Goal: Find specific page/section: Find specific page/section

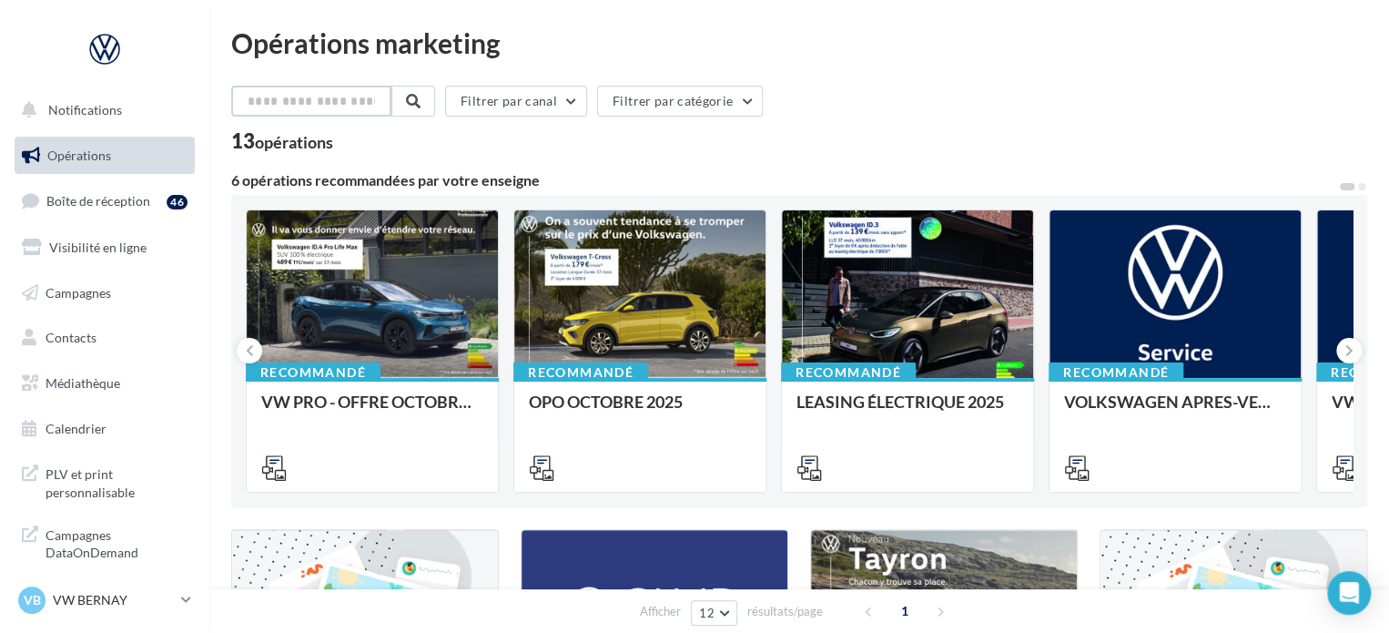
click at [282, 110] on input "text" at bounding box center [311, 101] width 160 height 31
click at [123, 385] on link "Médiathèque" at bounding box center [105, 383] width 188 height 38
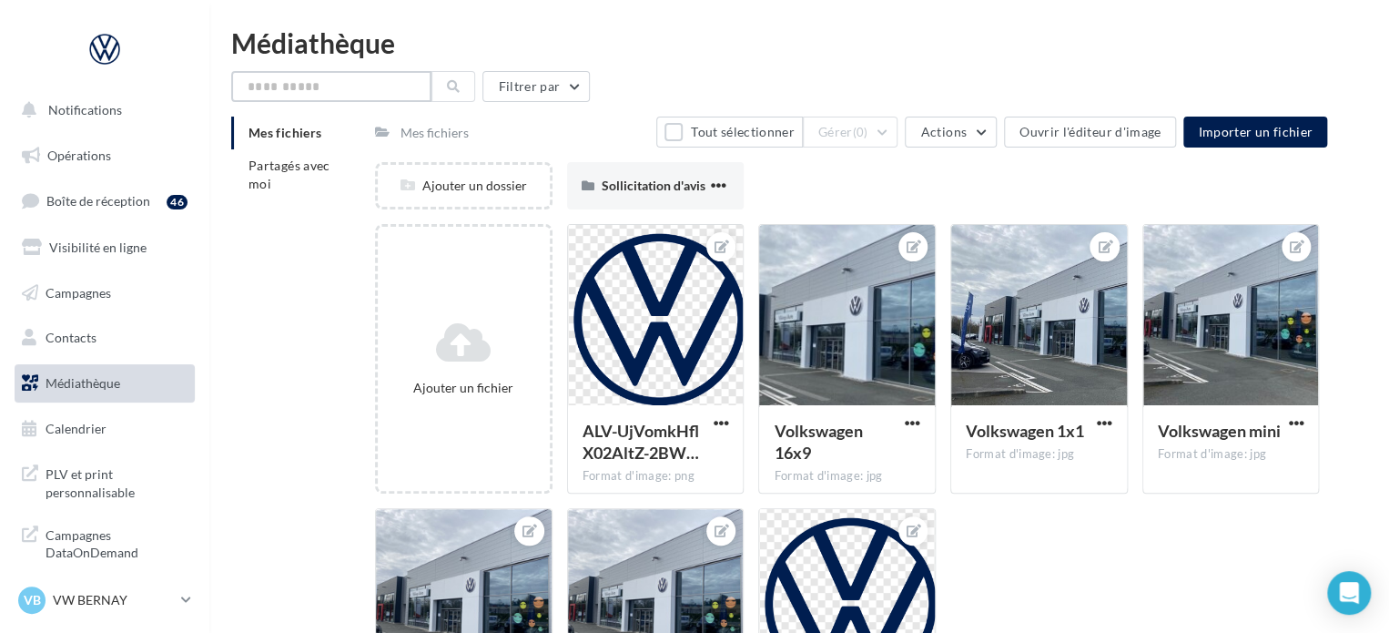
click at [324, 94] on input "text" at bounding box center [331, 86] width 200 height 31
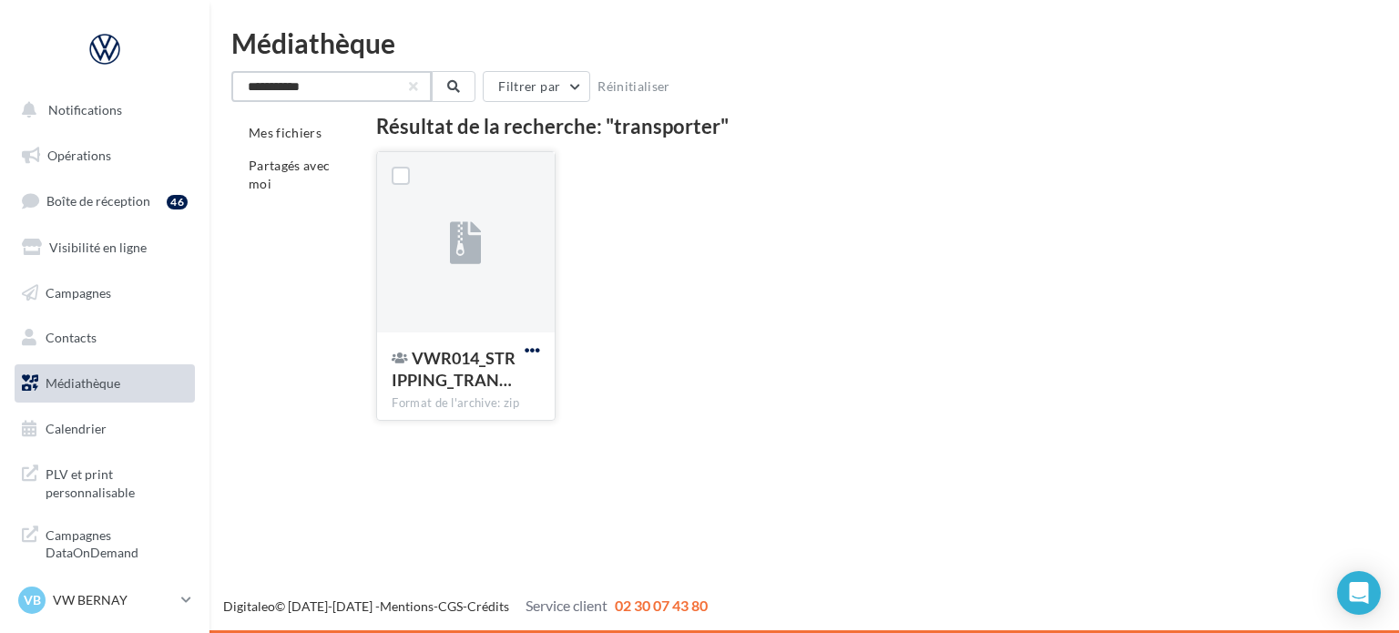
type input "**********"
click at [525, 343] on span "button" at bounding box center [531, 349] width 15 height 15
click at [514, 265] on div at bounding box center [465, 243] width 177 height 182
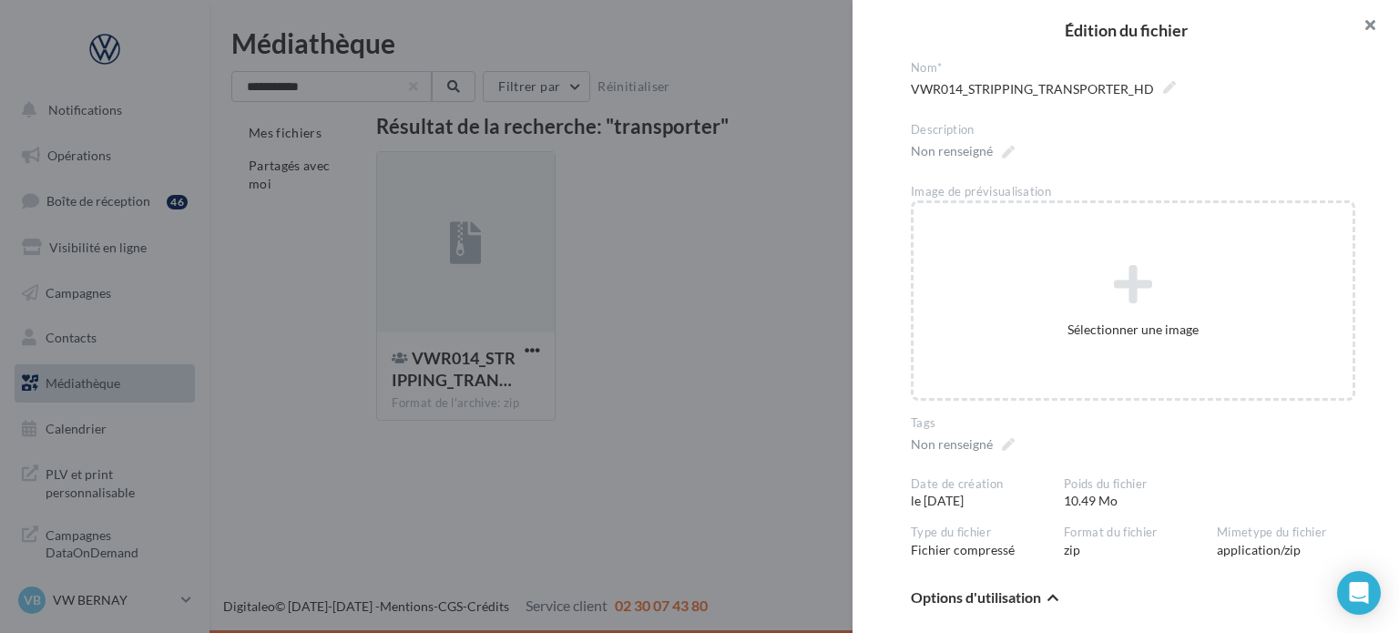
click at [1357, 25] on button "button" at bounding box center [1362, 27] width 73 height 55
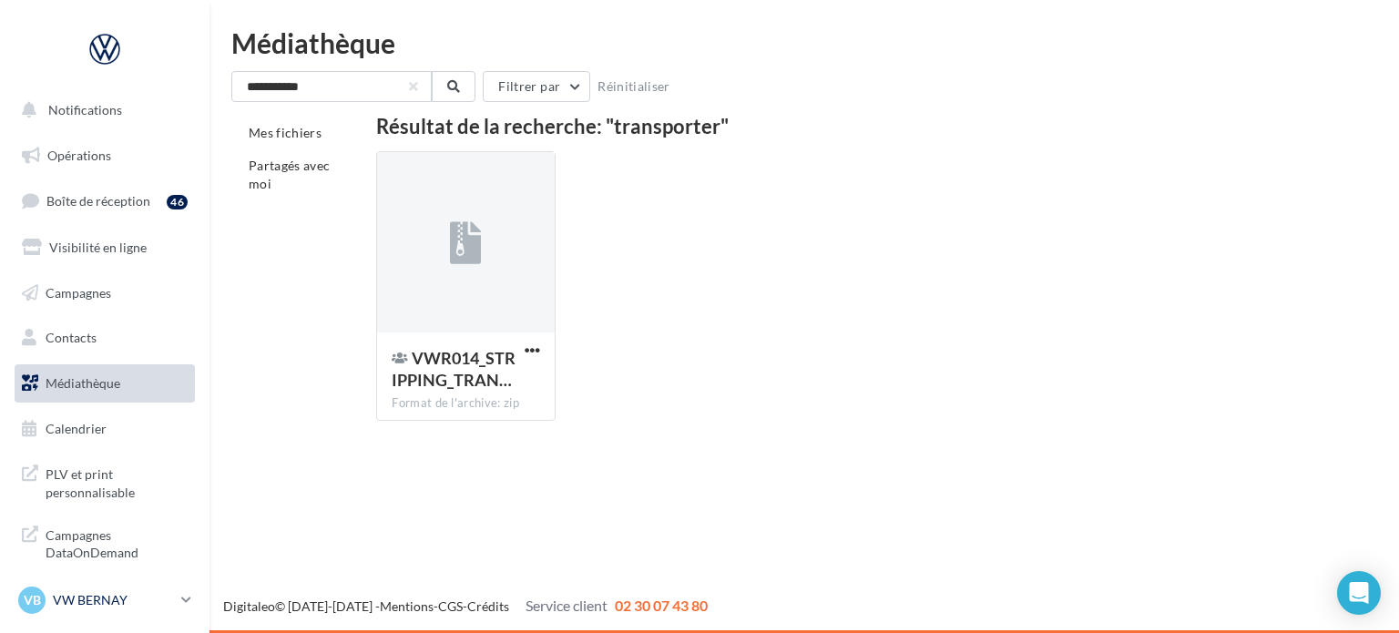
click at [87, 585] on link "VB VW BERNAY vw-ber-vau" at bounding box center [105, 600] width 180 height 35
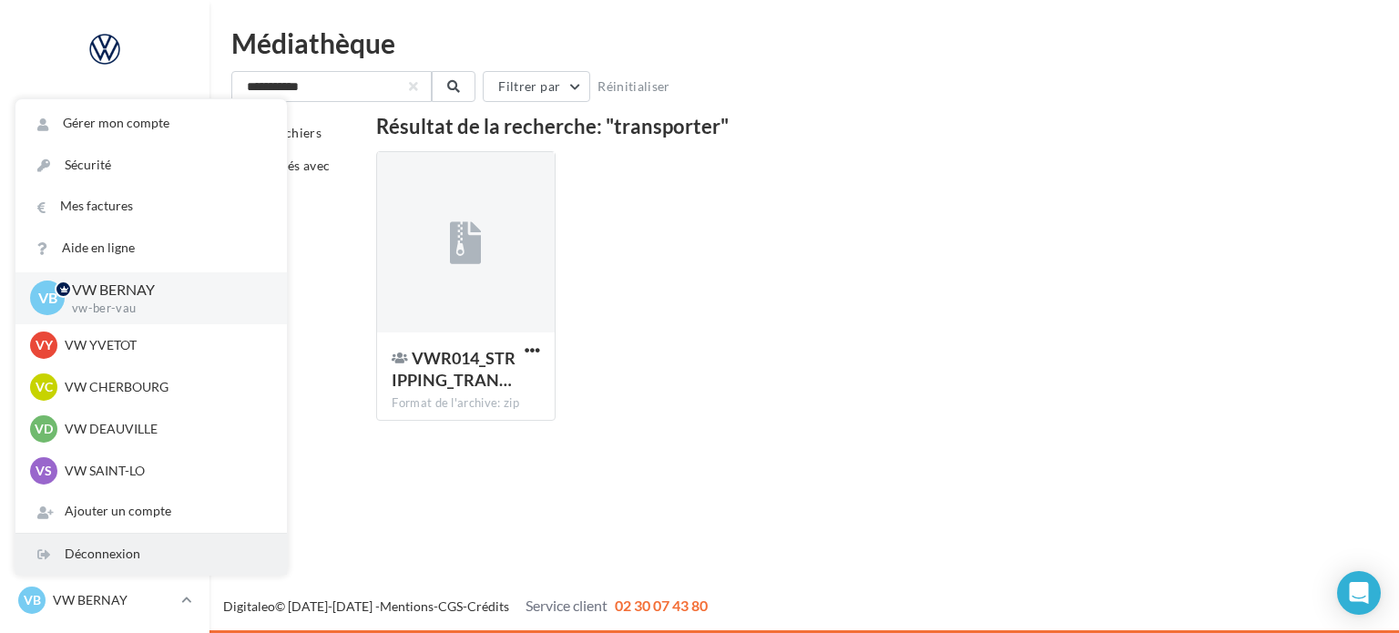
click at [123, 550] on div "Déconnexion" at bounding box center [150, 554] width 271 height 41
